Goal: Transaction & Acquisition: Purchase product/service

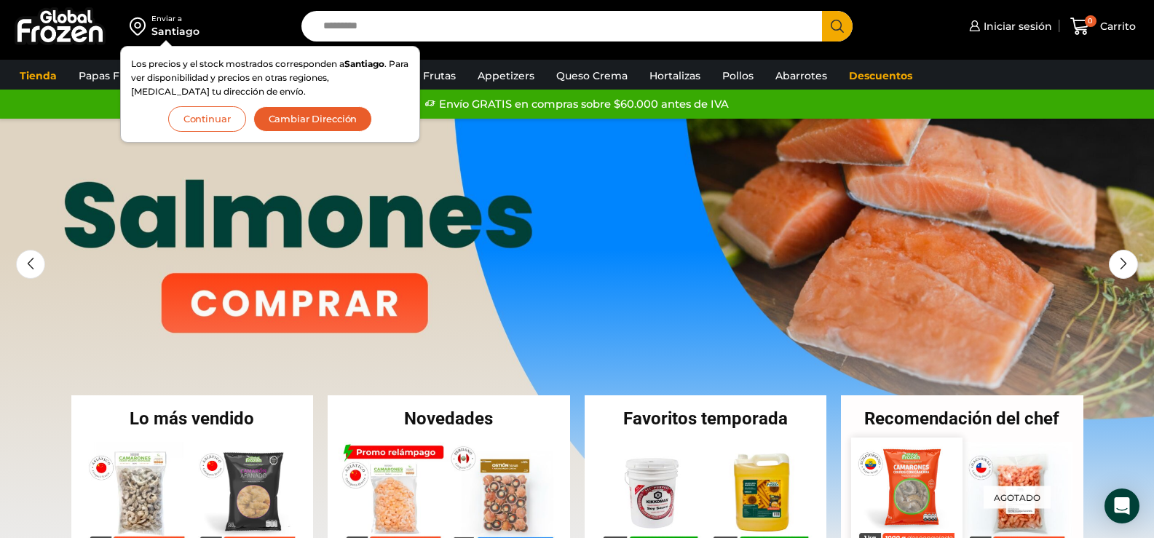
click at [920, 495] on img at bounding box center [906, 493] width 111 height 111
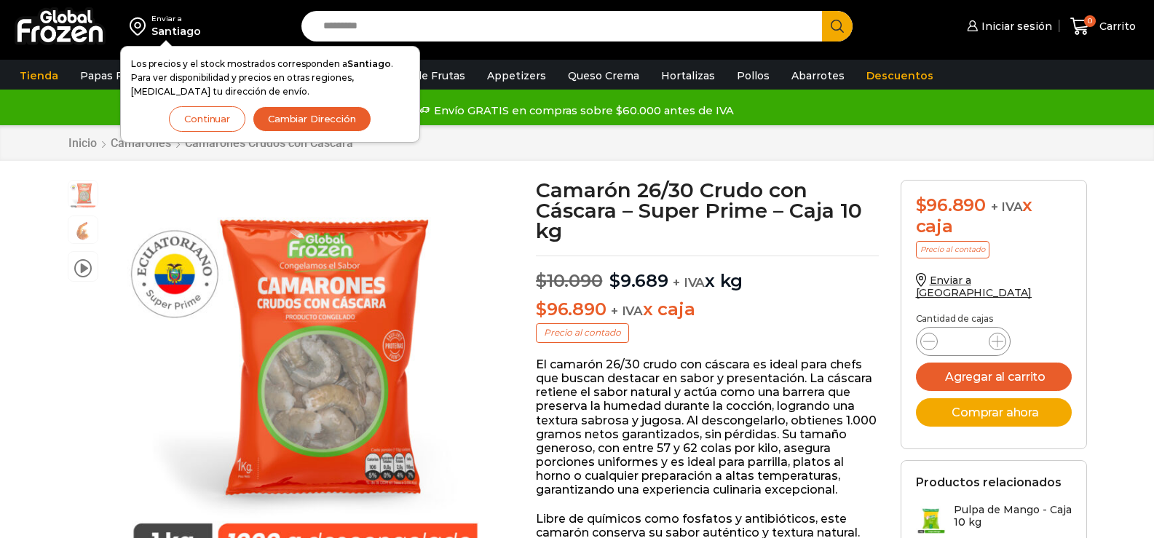
scroll to position [1, 0]
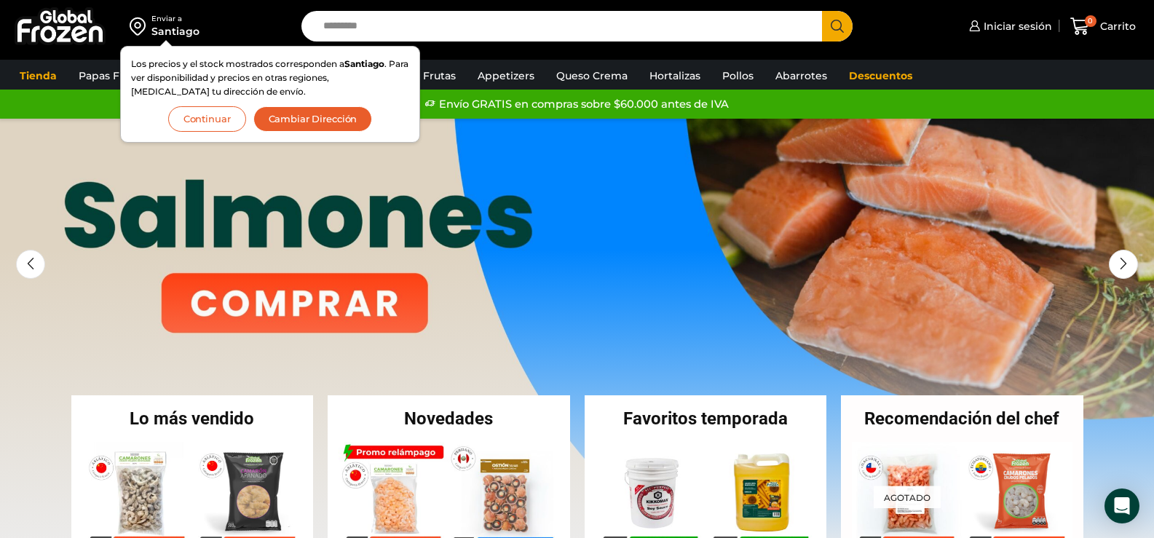
click at [212, 119] on button "Continuar" at bounding box center [207, 118] width 78 height 25
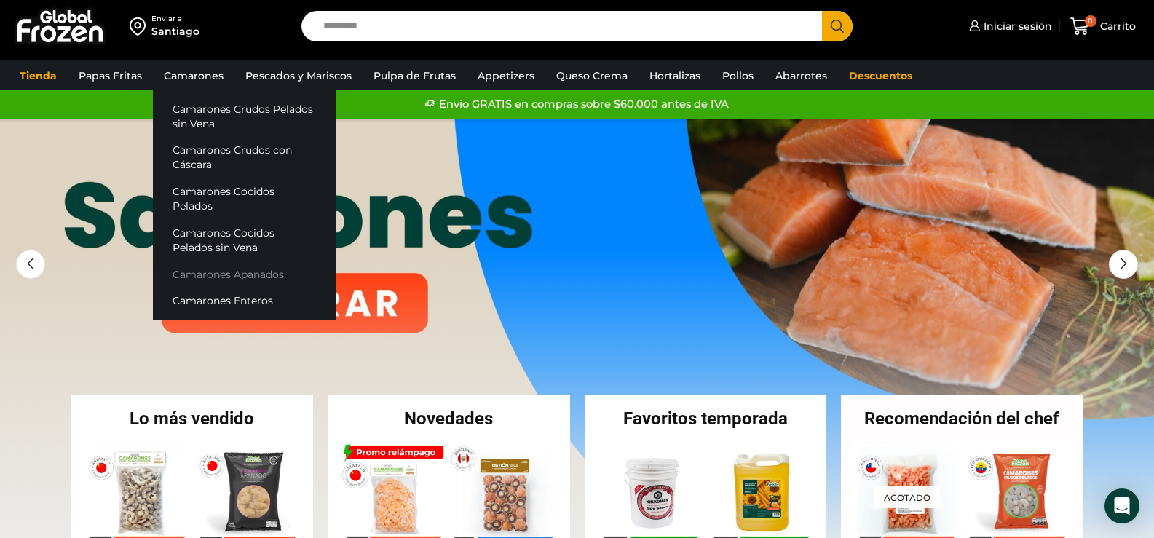
click at [253, 261] on link "Camarones Apanados" at bounding box center [245, 274] width 184 height 27
